Goal: Information Seeking & Learning: Learn about a topic

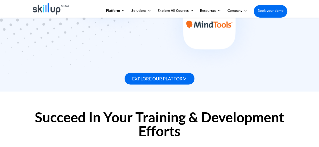
scroll to position [410, 0]
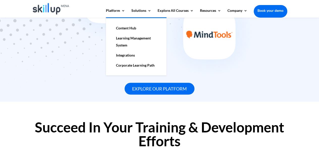
click at [124, 26] on link "Content Hub" at bounding box center [136, 28] width 50 height 10
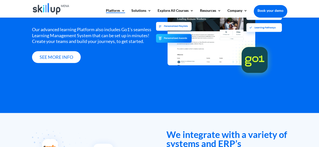
scroll to position [666, 0]
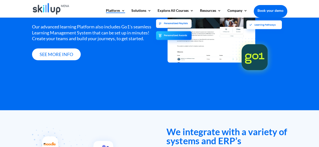
click at [256, 53] on img at bounding box center [254, 56] width 39 height 39
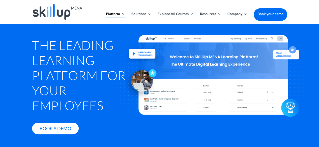
scroll to position [0, 0]
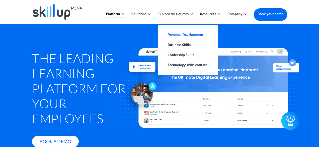
click at [181, 37] on link "Personal Development" at bounding box center [187, 35] width 50 height 10
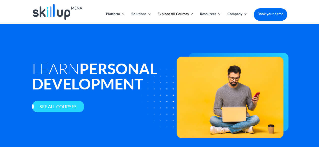
click at [61, 106] on link "See all courses" at bounding box center [58, 107] width 52 height 12
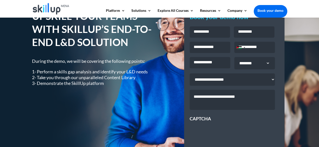
scroll to position [28, 0]
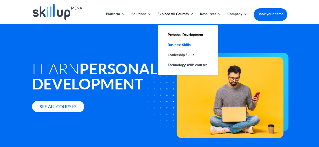
click at [176, 43] on link "Business Skills" at bounding box center [187, 45] width 50 height 10
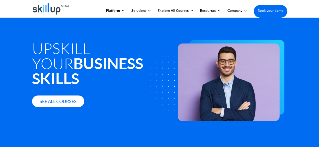
scroll to position [12, 0]
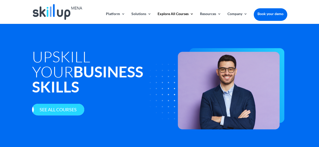
click at [45, 104] on link "See all courses" at bounding box center [58, 110] width 52 height 12
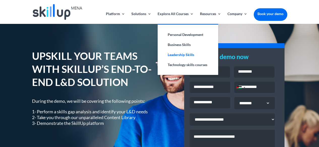
click at [183, 53] on link "Leadership Skills" at bounding box center [187, 55] width 50 height 10
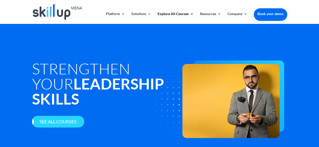
click at [57, 116] on link "See all courses" at bounding box center [58, 122] width 52 height 12
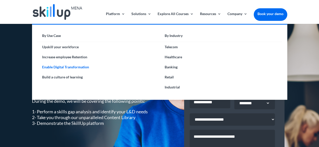
click at [64, 66] on link "Enable Digital Transformation" at bounding box center [98, 67] width 122 height 10
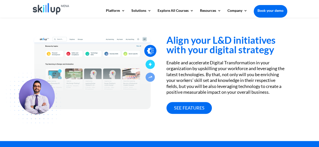
scroll to position [197, 0]
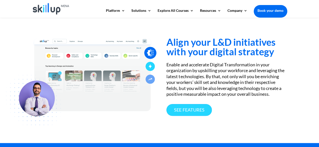
click at [199, 108] on link "See features" at bounding box center [188, 110] width 45 height 12
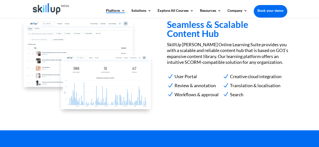
scroll to position [499, 0]
